Goal: Task Accomplishment & Management: Manage account settings

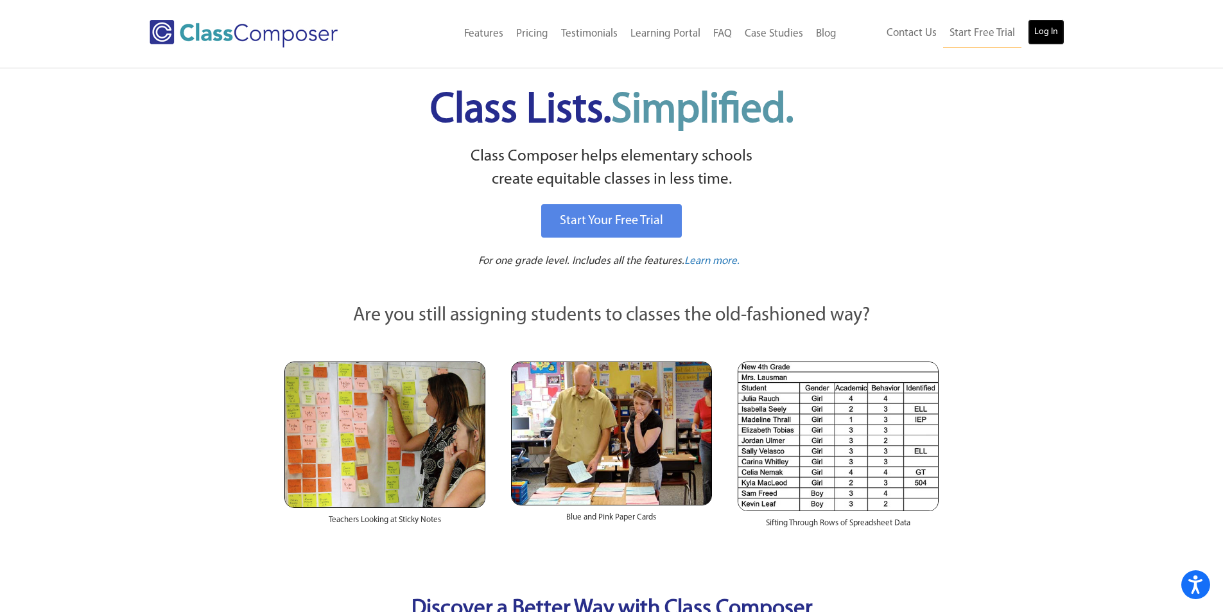
click at [1044, 38] on link "Log In" at bounding box center [1046, 32] width 37 height 26
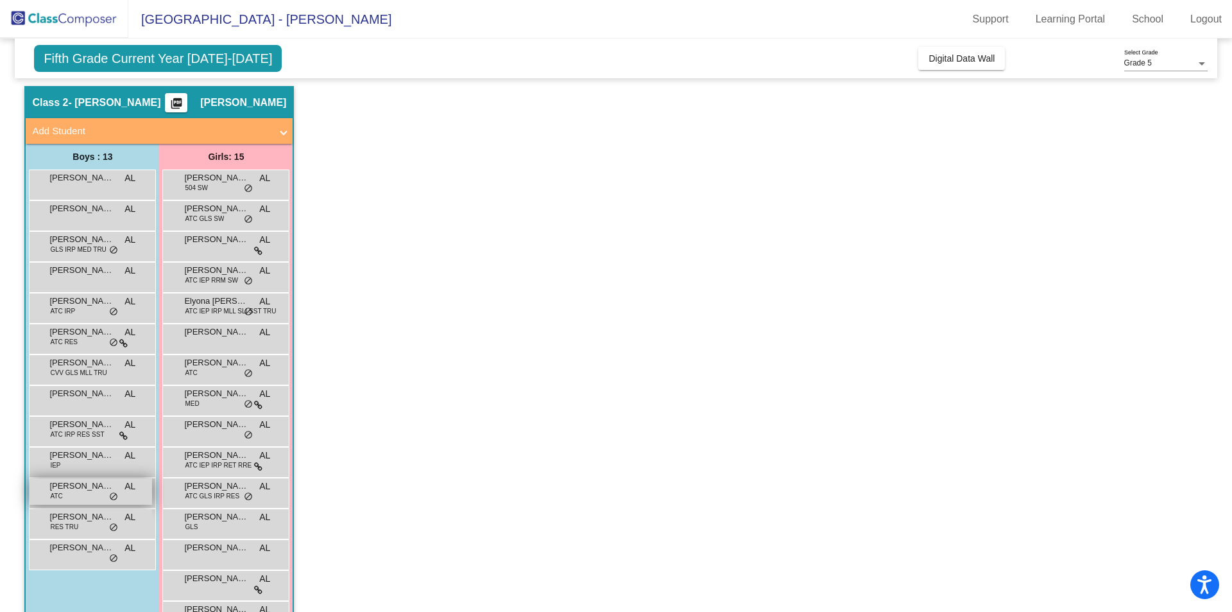
scroll to position [64, 0]
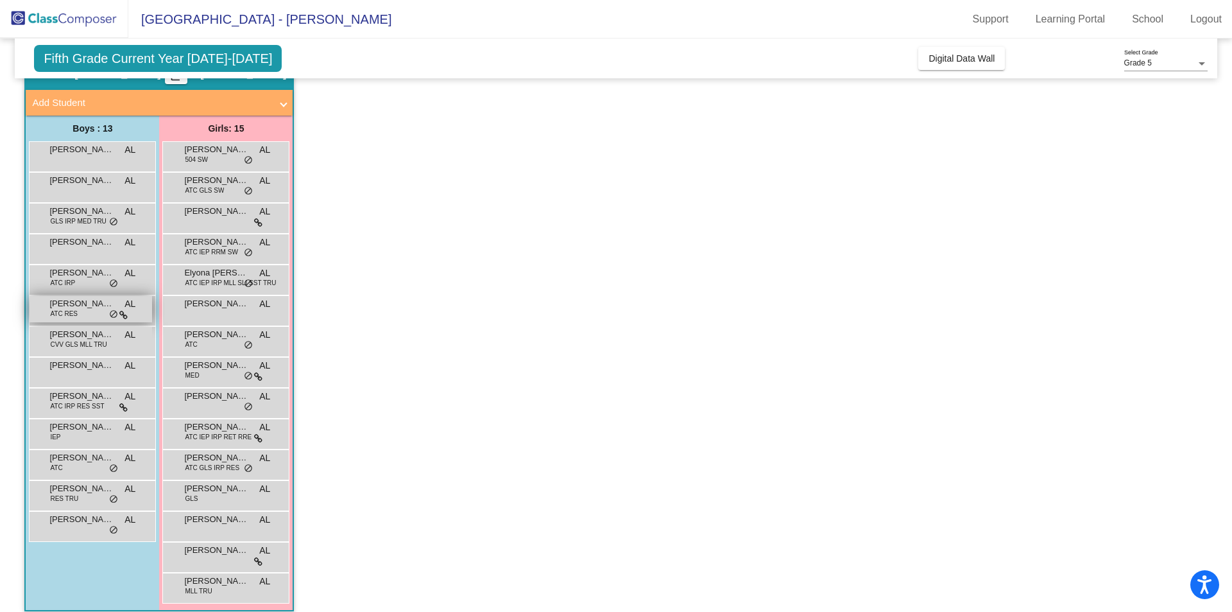
click at [84, 314] on div "Jacob Brzezinski ATC RES AL lock do_not_disturb_alt" at bounding box center [91, 309] width 123 height 26
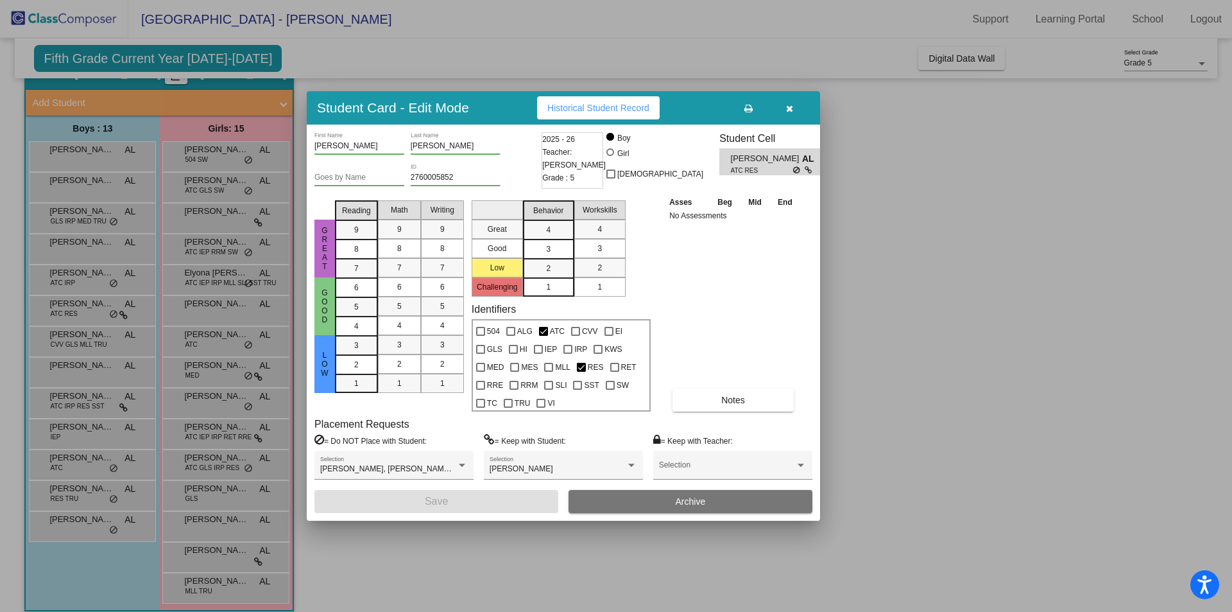
click at [797, 110] on button "button" at bounding box center [789, 107] width 41 height 23
